Goal: Task Accomplishment & Management: Use online tool/utility

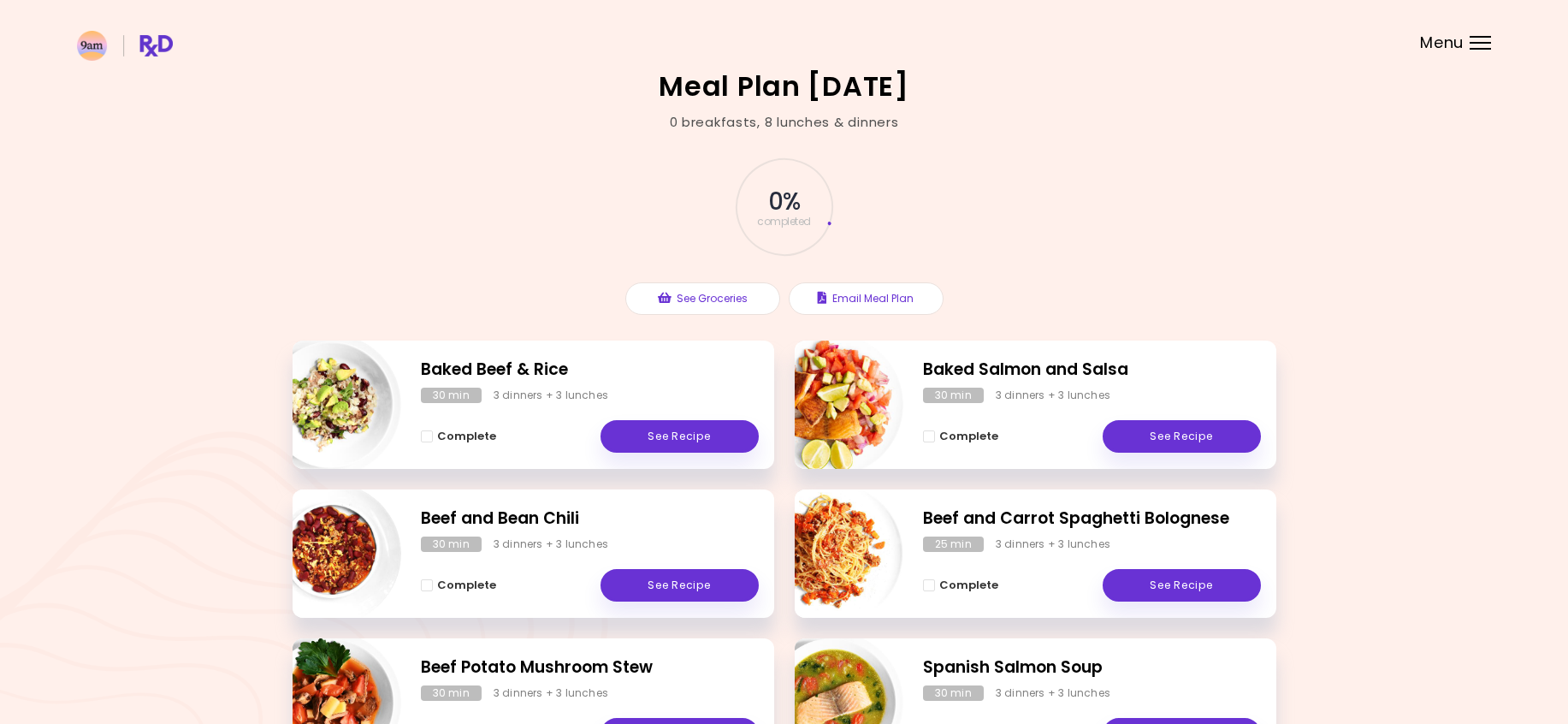
click at [1465, 39] on header at bounding box center [784, 34] width 1568 height 69
click at [1479, 41] on div "Menu" at bounding box center [1481, 43] width 21 height 14
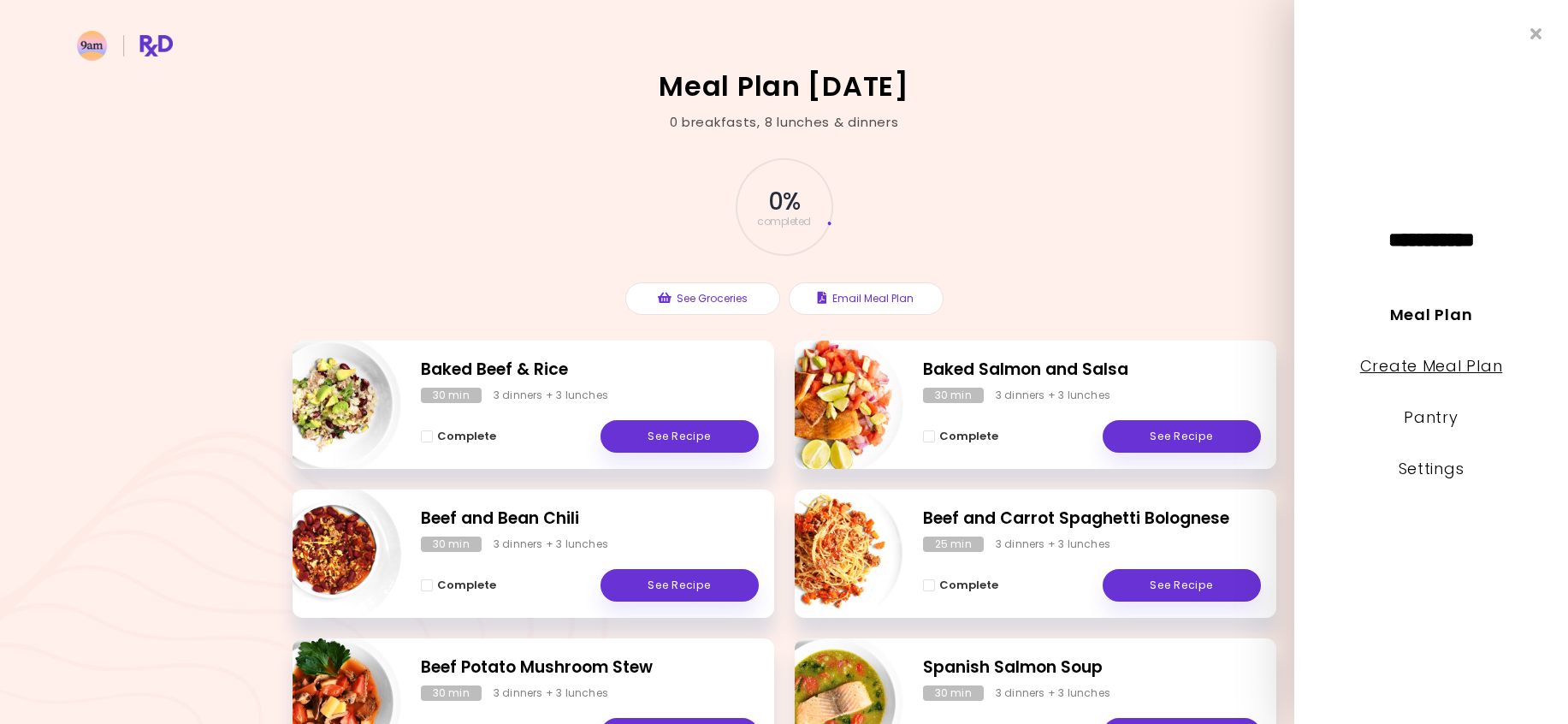
click at [1482, 361] on link "Create Meal Plan" at bounding box center [1432, 365] width 143 height 21
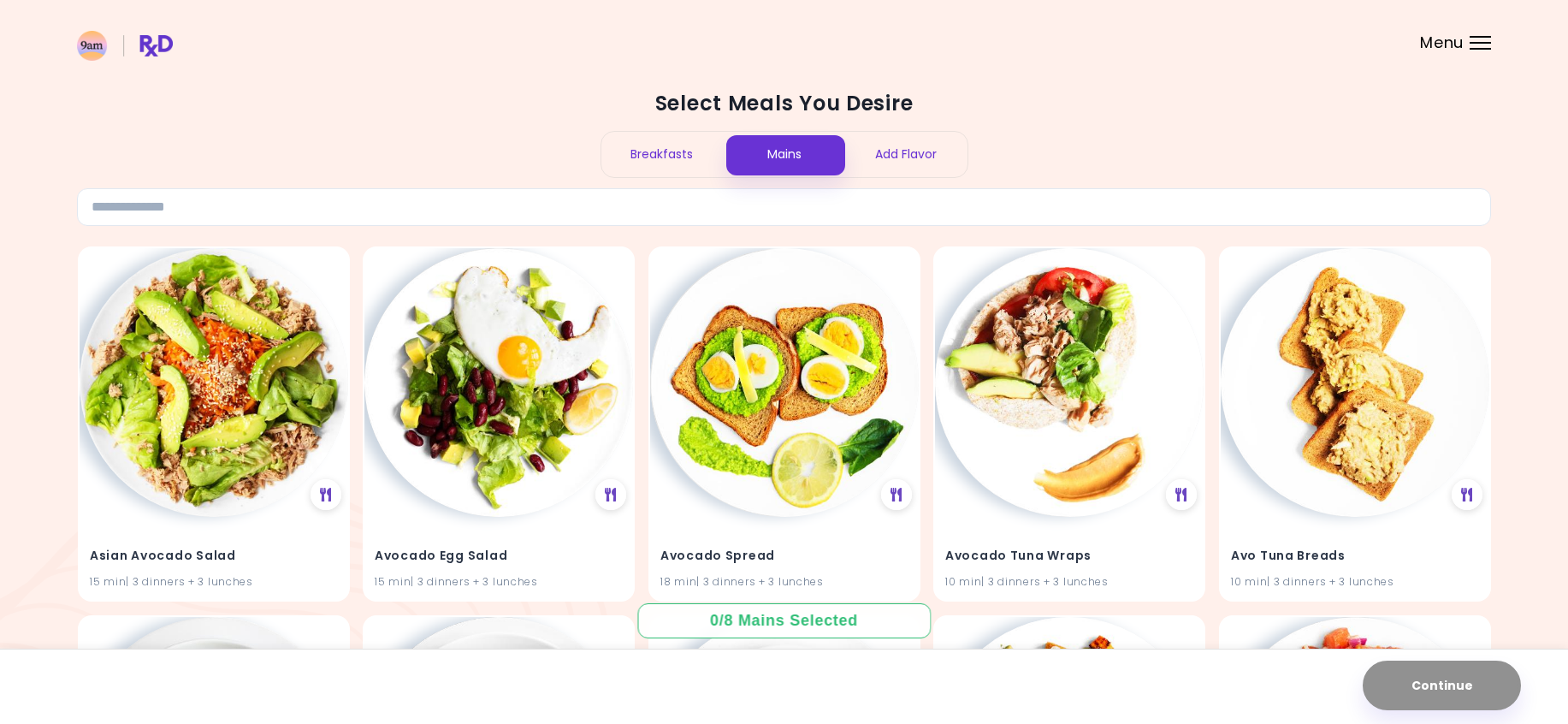
click at [667, 165] on div "Breakfasts" at bounding box center [662, 154] width 123 height 45
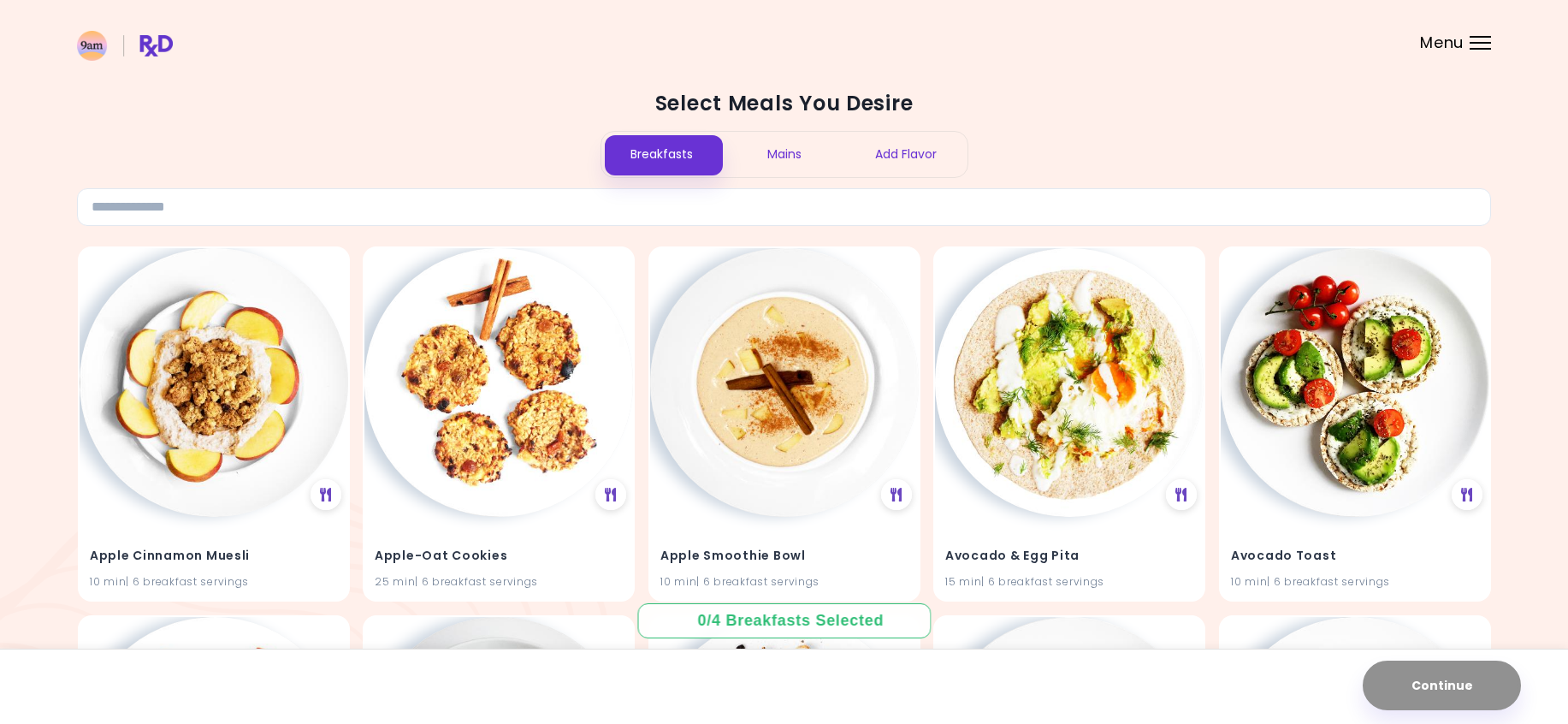
click at [781, 148] on div "Mains" at bounding box center [784, 154] width 123 height 45
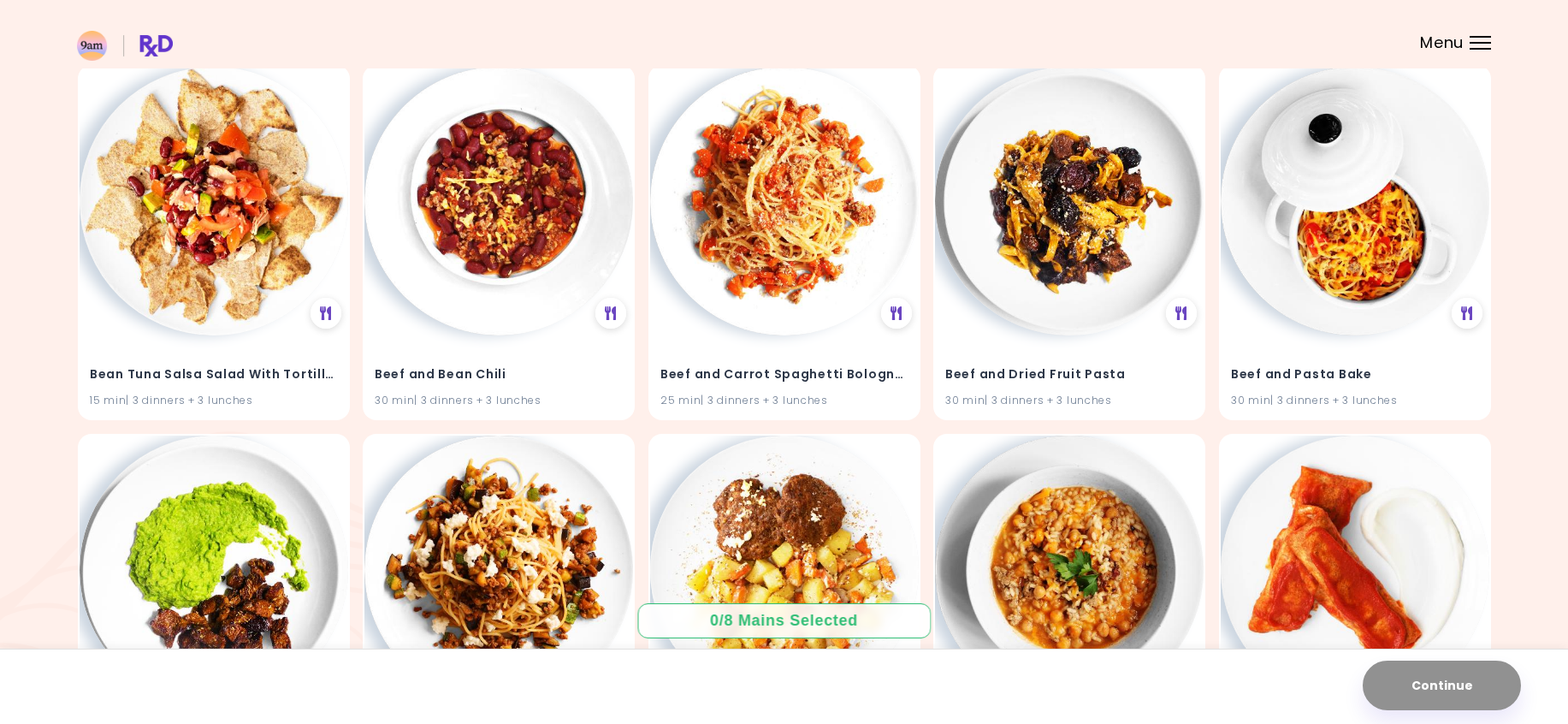
scroll to position [2647, 0]
